Goal: Information Seeking & Learning: Learn about a topic

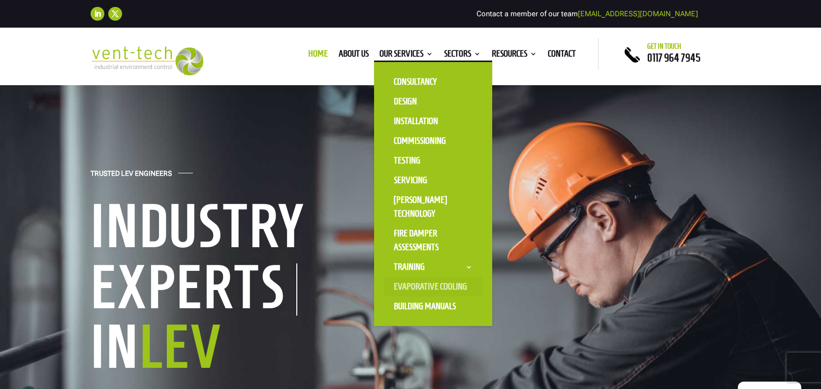
click at [415, 284] on link "Evaporative Cooling" at bounding box center [433, 287] width 98 height 20
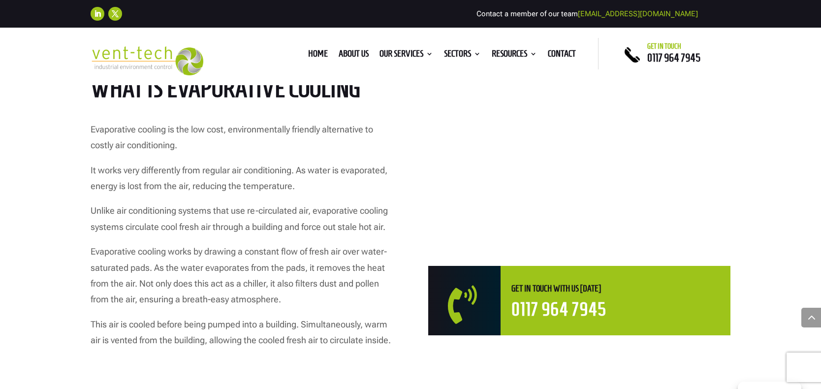
scroll to position [482, 0]
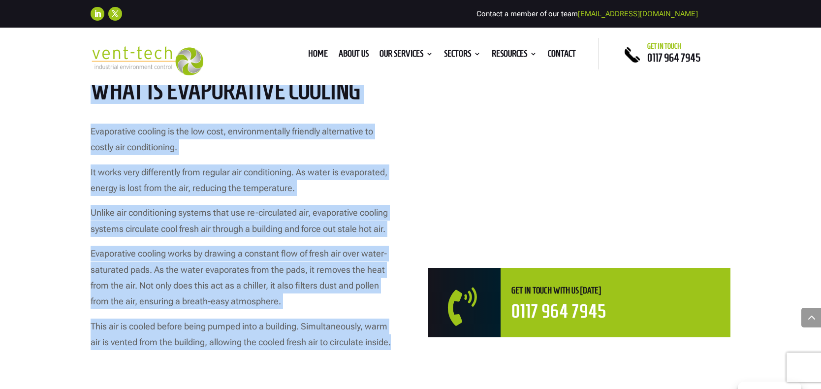
drag, startPoint x: 96, startPoint y: 93, endPoint x: 192, endPoint y: 353, distance: 276.9
click at [192, 337] on div "What is Evaporative Cooling Evaporative cooling is the low cost, environmentall…" at bounding box center [242, 207] width 302 height 259
copy div "What is Evaporative Cooling Evaporative cooling is the low cost, environmentall…"
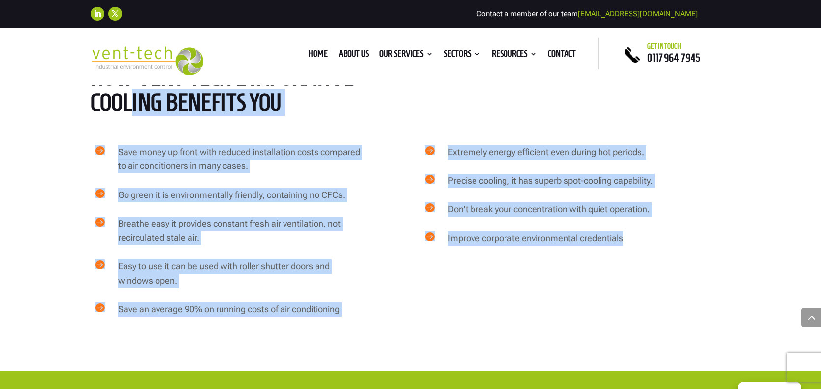
scroll to position [1288, 0]
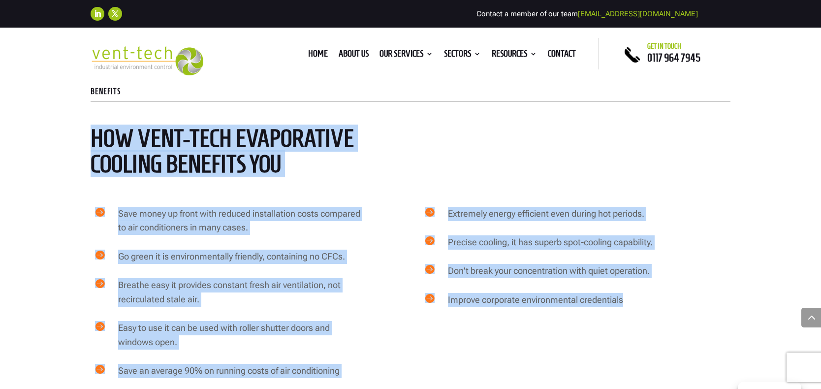
drag, startPoint x: 626, startPoint y: 244, endPoint x: 92, endPoint y: 129, distance: 545.9
click at [92, 129] on div "Benefits How Vent-Tech Evaporative cooling benefits you  Save money up front w…" at bounding box center [410, 235] width 821 height 394
copy div "How Vent-Tech Evaporative cooling benefits you  Save money up front with reduc…"
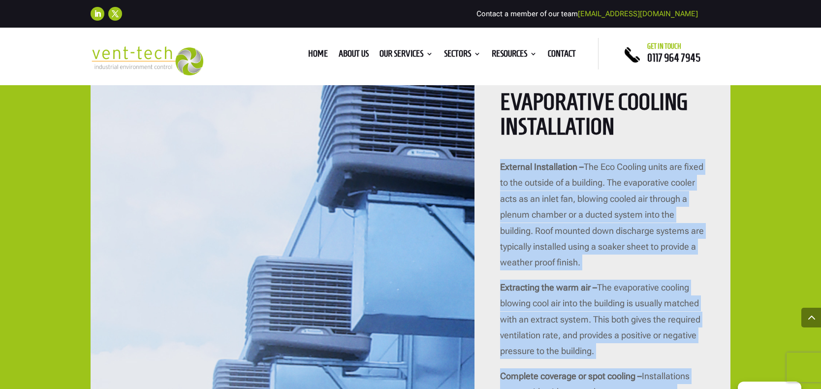
scroll to position [1623, 0]
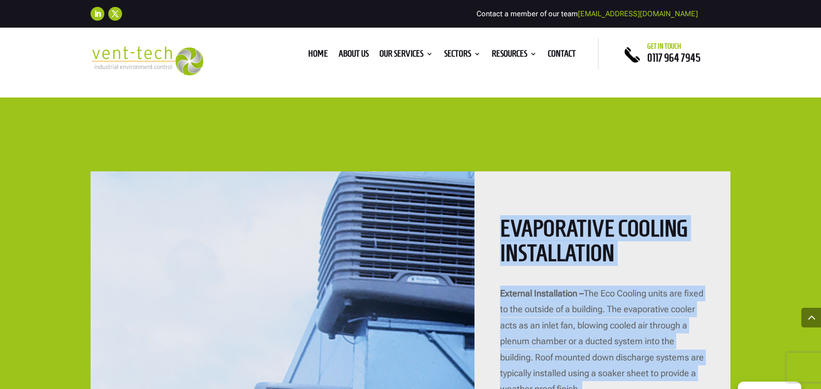
drag, startPoint x: 649, startPoint y: 275, endPoint x: 504, endPoint y: 216, distance: 157.3
click at [504, 216] on div "Evaporative Cooling Installation External Installation – The Eco Cooling units …" at bounding box center [603, 396] width 256 height 450
copy div "Evaporative Cooling Installation External Installation – The Eco Cooling units …"
